Goal: Information Seeking & Learning: Understand process/instructions

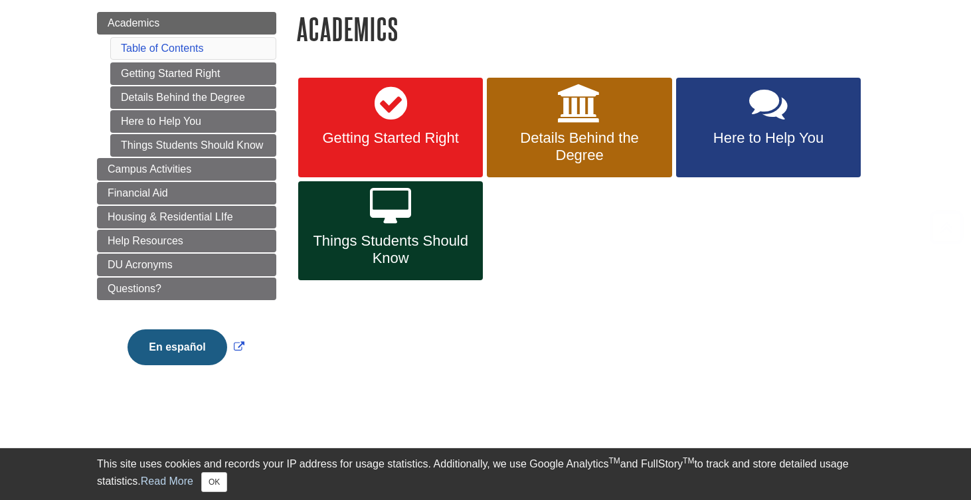
scroll to position [158, 0]
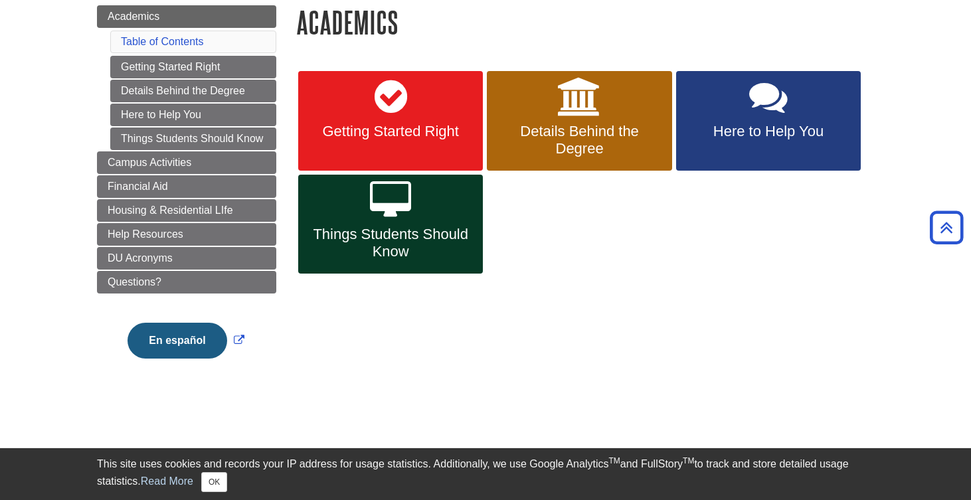
click at [444, 229] on span "Things Students Should Know" at bounding box center [390, 243] width 165 height 35
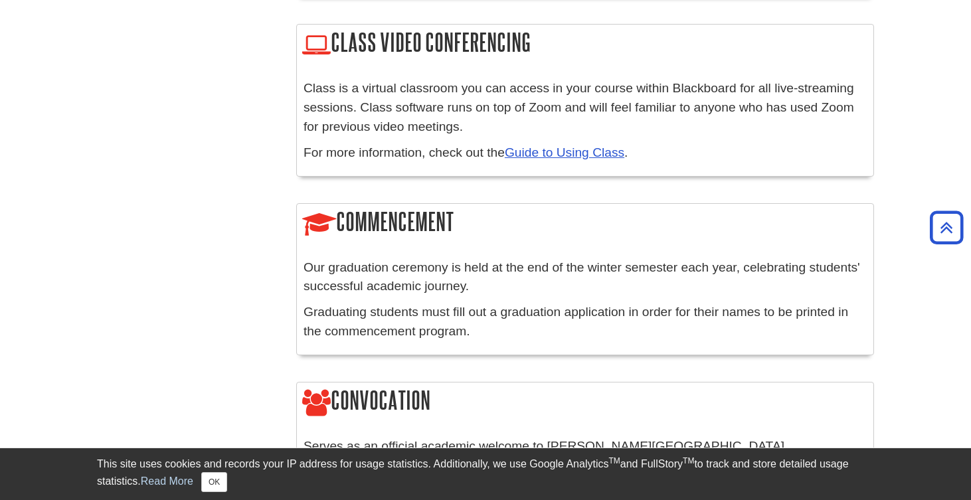
scroll to position [943, 0]
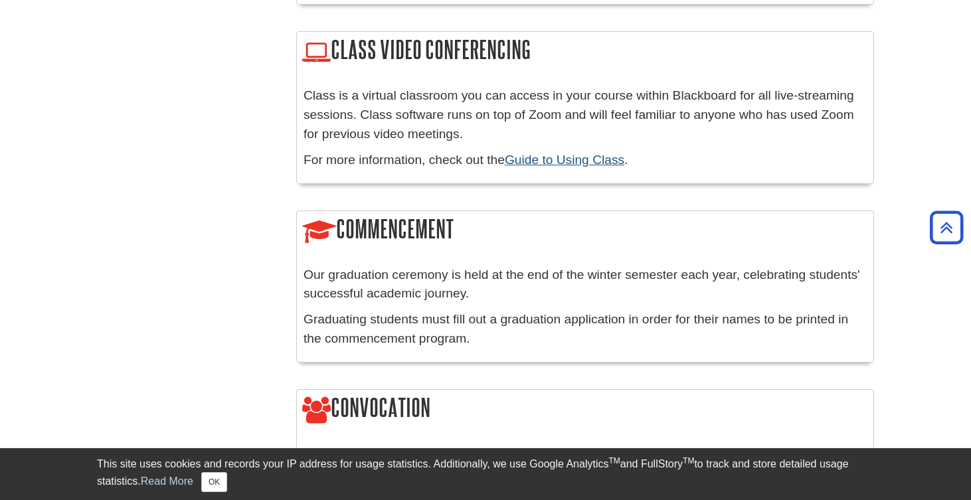
click at [556, 153] on link "Guide to Using Class" at bounding box center [565, 160] width 120 height 14
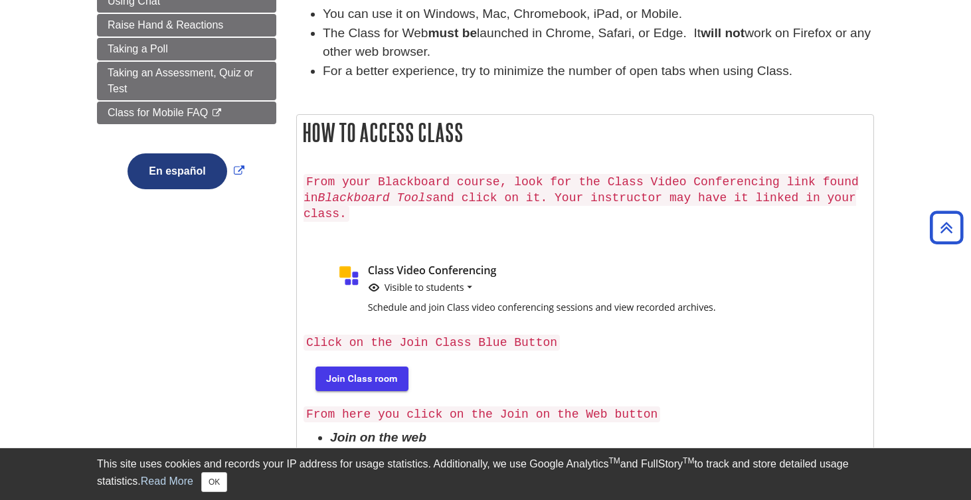
scroll to position [281, 0]
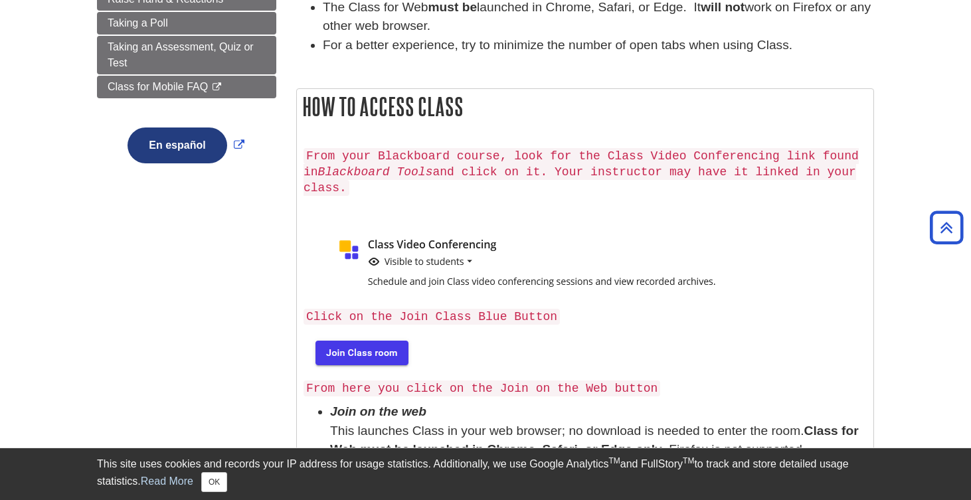
click at [385, 341] on img at bounding box center [361, 352] width 114 height 43
click at [439, 228] on img at bounding box center [552, 264] width 496 height 74
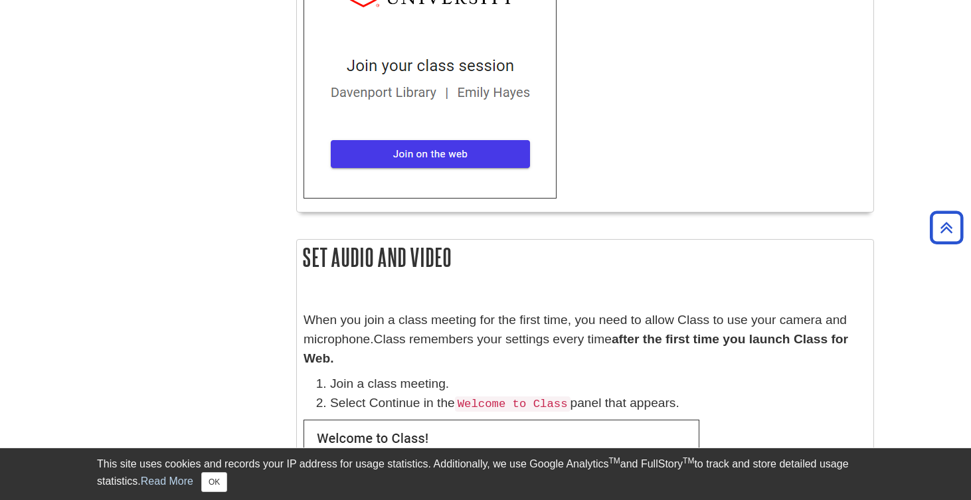
scroll to position [825, 0]
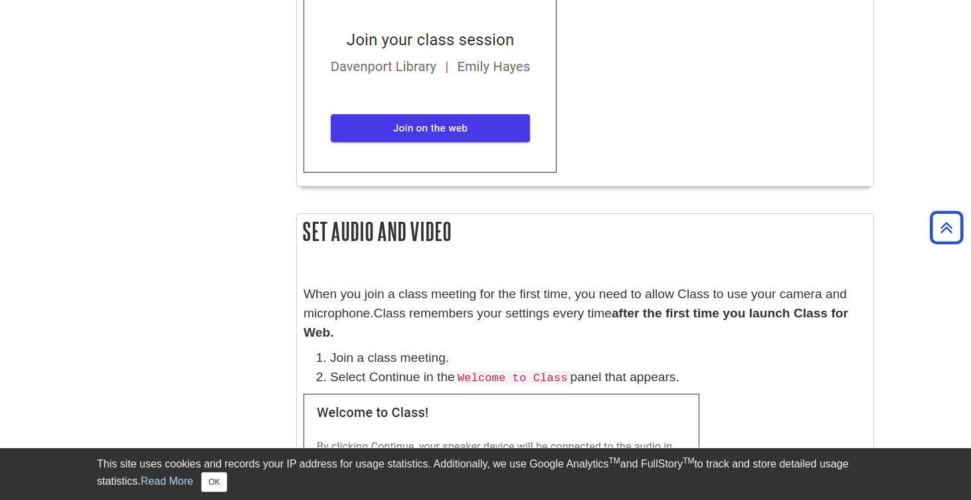
click at [439, 140] on img at bounding box center [430, 47] width 253 height 251
click at [442, 94] on img at bounding box center [430, 47] width 253 height 251
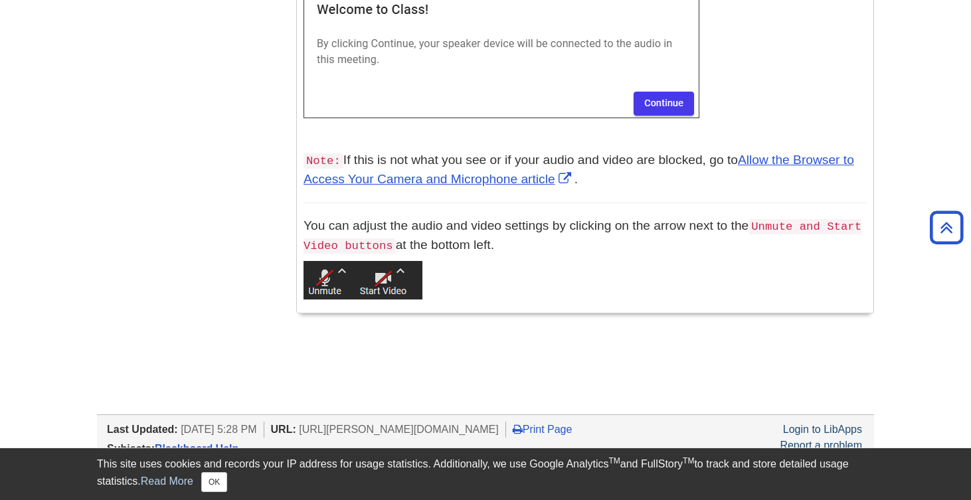
scroll to position [747, 0]
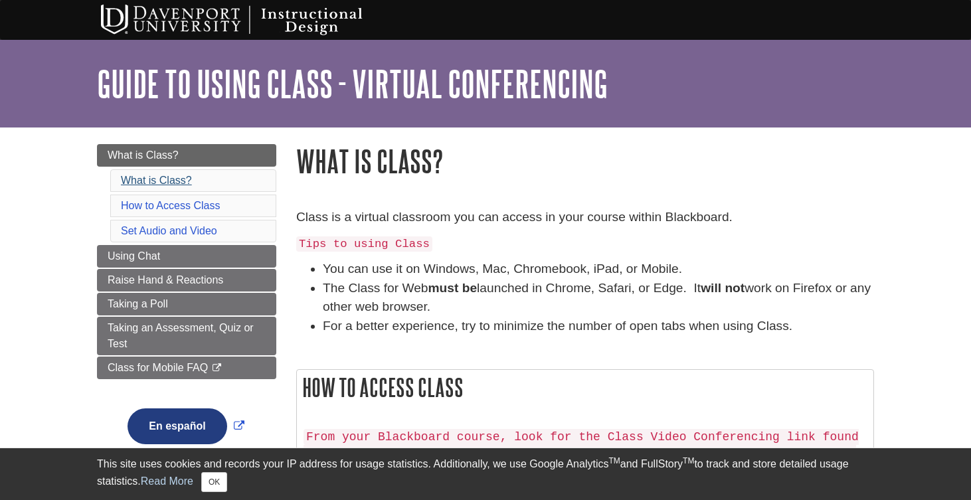
click at [176, 179] on link "What is Class?" at bounding box center [156, 180] width 71 height 11
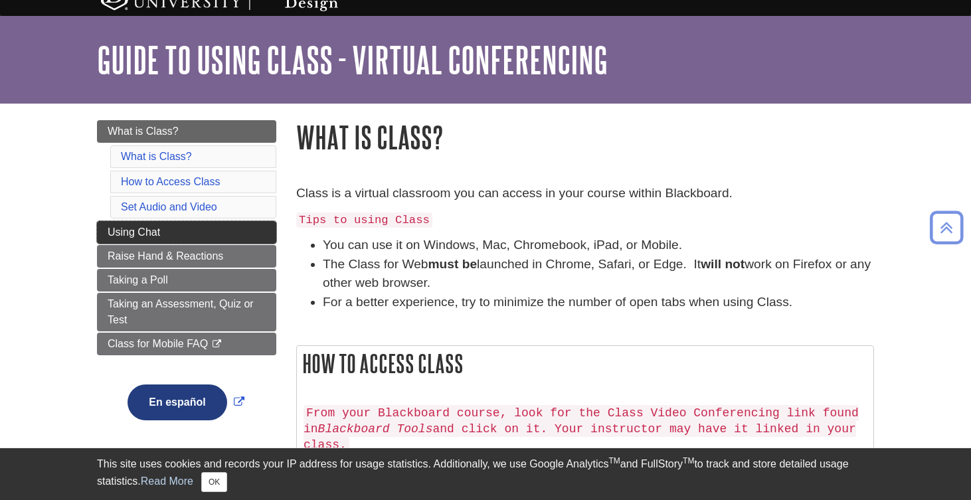
scroll to position [24, 0]
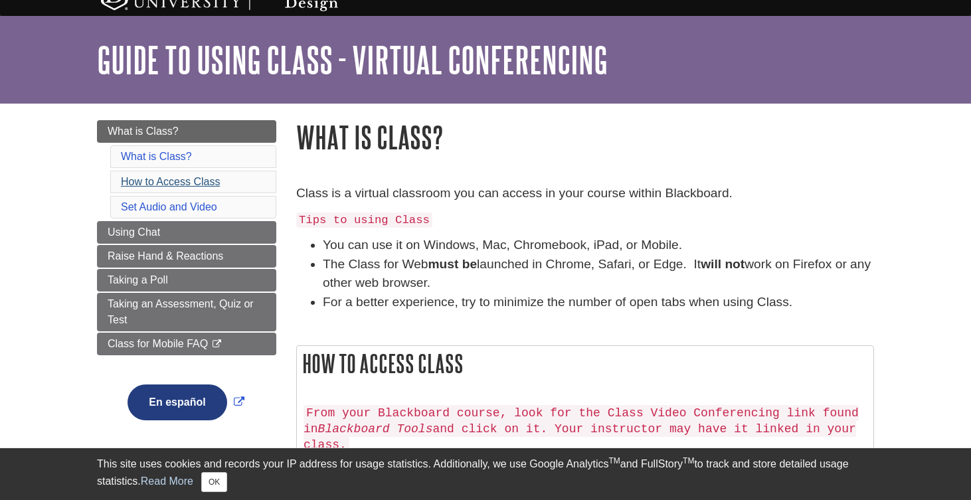
click at [189, 179] on link "How to Access Class" at bounding box center [170, 181] width 99 height 11
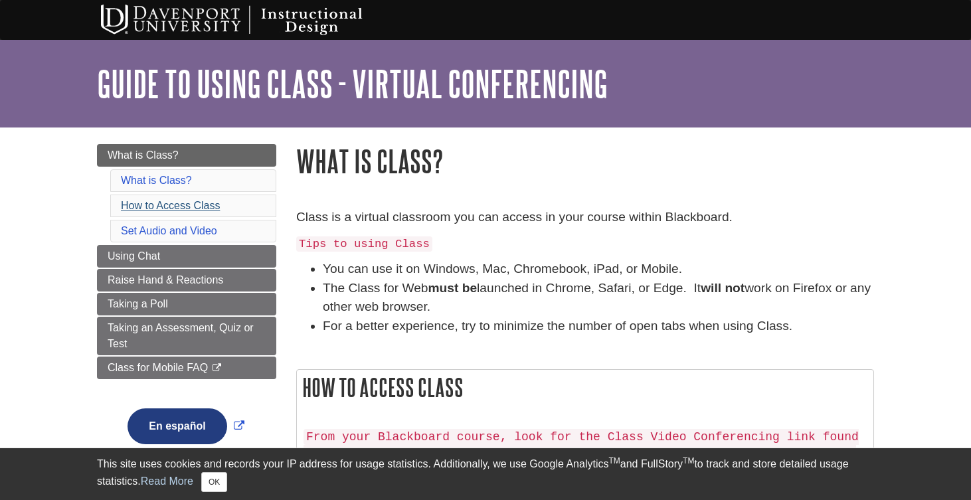
click at [183, 205] on link "How to Access Class" at bounding box center [170, 205] width 99 height 11
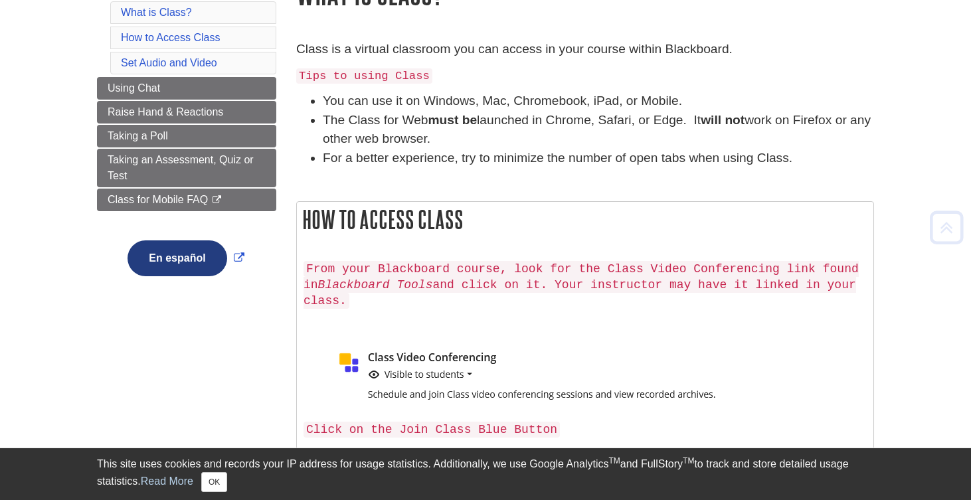
scroll to position [169, 0]
